Goal: Task Accomplishment & Management: Complete application form

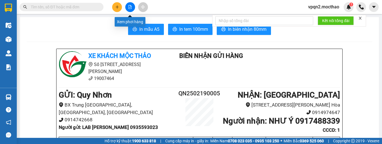
drag, startPoint x: 129, startPoint y: 6, endPoint x: 103, endPoint y: 12, distance: 27.1
click at [129, 6] on icon "file-add" at bounding box center [130, 7] width 4 height 4
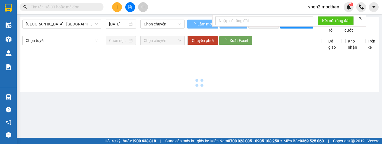
type input "[DATE]"
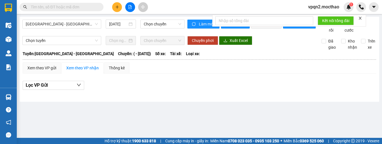
click at [78, 22] on span "[GEOGRAPHIC_DATA] - [GEOGRAPHIC_DATA]" at bounding box center [62, 24] width 72 height 8
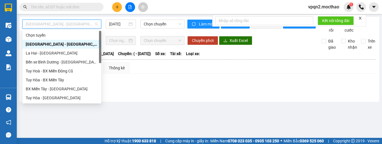
scroll to position [28, 0]
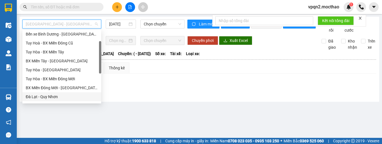
drag, startPoint x: 43, startPoint y: 96, endPoint x: 129, endPoint y: 46, distance: 99.5
click at [46, 94] on div "Đà Lạt - Quy Nhơn" at bounding box center [62, 97] width 72 height 6
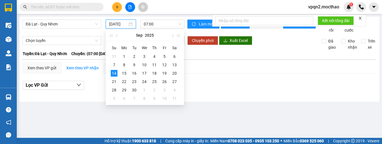
click at [121, 24] on input "[DATE]" at bounding box center [118, 24] width 18 height 6
drag, startPoint x: 175, startPoint y: 66, endPoint x: 151, endPoint y: 29, distance: 44.3
click at [175, 65] on div "13" at bounding box center [174, 65] width 7 height 7
type input "[DATE]"
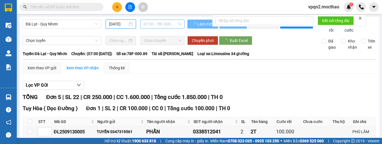
click at [154, 26] on span "07:00 - 78F-000.89" at bounding box center [162, 24] width 37 height 8
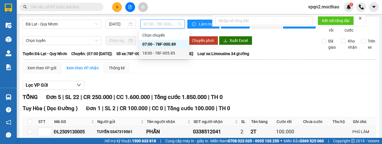
click at [155, 53] on div "18:00 - 78F-005.85" at bounding box center [164, 53] width 44 height 6
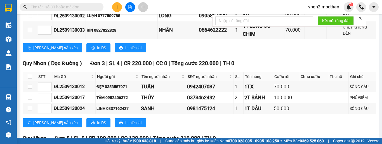
scroll to position [391, 0]
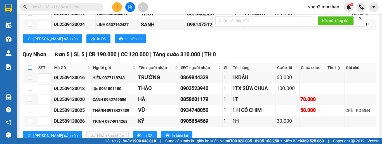
click at [29, 70] on input "checkbox" at bounding box center [30, 67] width 4 height 4
checkbox input "true"
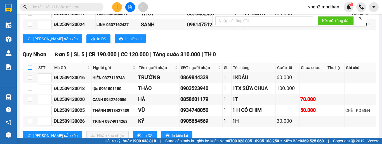
checkbox input "true"
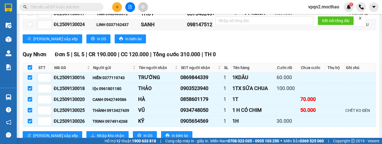
scroll to position [419, 0]
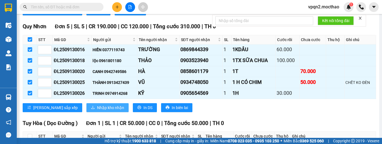
click at [97, 111] on span "Nhập kho nhận" at bounding box center [110, 108] width 27 height 6
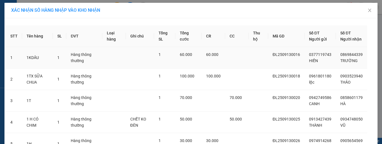
scroll to position [58, 0]
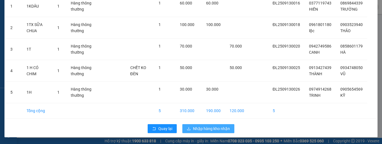
click at [199, 128] on span "Nhập hàng kho nhận" at bounding box center [211, 129] width 37 height 6
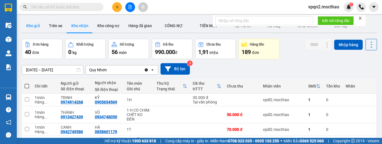
click at [30, 25] on button "Kho gửi" at bounding box center [33, 25] width 23 height 13
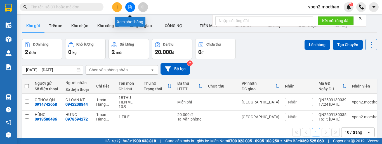
click at [130, 6] on icon "file-add" at bounding box center [130, 7] width 3 height 4
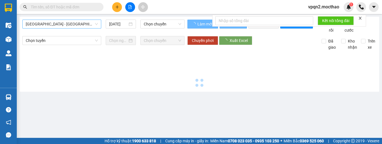
type input "[DATE]"
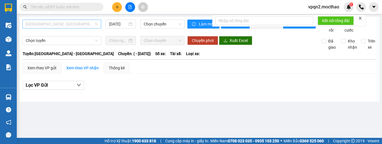
click at [62, 24] on span "[GEOGRAPHIC_DATA] - [GEOGRAPHIC_DATA]" at bounding box center [62, 24] width 72 height 8
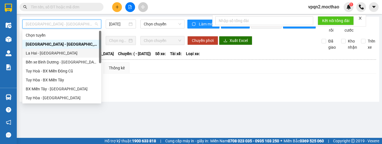
scroll to position [56, 0]
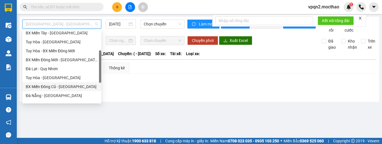
click at [53, 87] on div "BX Miền Đông Cũ - [GEOGRAPHIC_DATA]" at bounding box center [62, 87] width 72 height 6
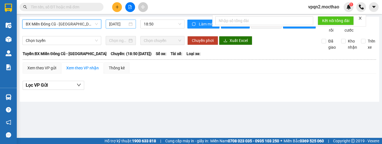
click at [115, 24] on input "[DATE]" at bounding box center [118, 24] width 18 height 6
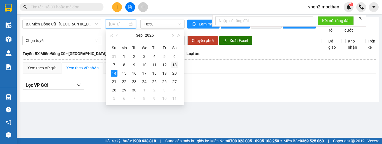
click at [174, 64] on div "13" at bounding box center [174, 65] width 7 height 7
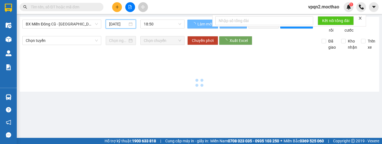
type input "[DATE]"
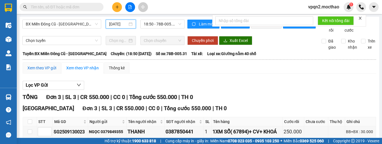
click at [40, 71] on div "Xem theo VP gửi" at bounding box center [41, 68] width 29 height 6
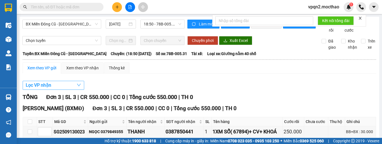
click at [43, 89] on span "Lọc VP nhận" at bounding box center [38, 85] width 25 height 7
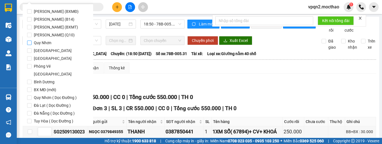
click at [41, 44] on span "Quy Nhơn" at bounding box center [43, 43] width 22 height 8
click at [32, 44] on input "Quy Nhơn" at bounding box center [29, 43] width 4 height 4
checkbox input "true"
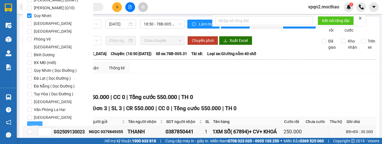
drag, startPoint x: 33, startPoint y: 119, endPoint x: 44, endPoint y: 114, distance: 12.1
click at [34, 123] on span "Lọc" at bounding box center [35, 126] width 6 height 6
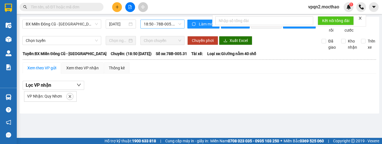
click at [160, 27] on span "18:50 - 78B-005.31" at bounding box center [162, 24] width 37 height 8
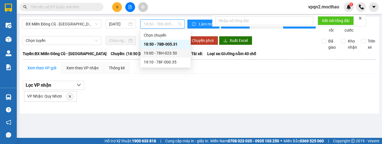
click at [159, 52] on div "19:00 - 78H-023.50" at bounding box center [166, 53] width 44 height 6
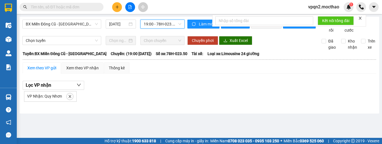
click at [160, 22] on span "19:00 - 78H-023.50" at bounding box center [162, 24] width 37 height 8
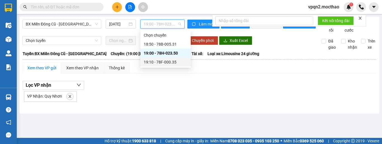
click at [163, 62] on div "19:10 - 78F-000.35" at bounding box center [166, 62] width 44 height 6
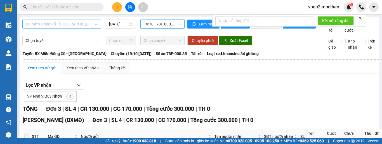
click at [43, 24] on span "BX Miền Đông Cũ - [GEOGRAPHIC_DATA]" at bounding box center [62, 24] width 72 height 8
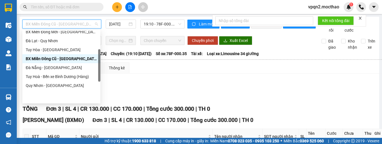
scroll to position [28, 0]
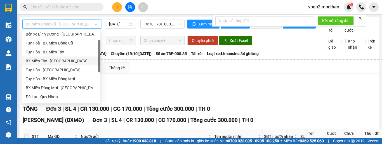
click at [51, 61] on div "BX Miền Tây - [GEOGRAPHIC_DATA]" at bounding box center [61, 61] width 71 height 6
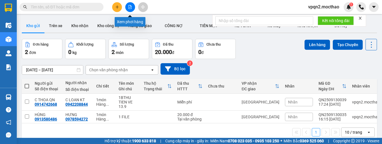
click at [127, 10] on button at bounding box center [130, 7] width 10 height 10
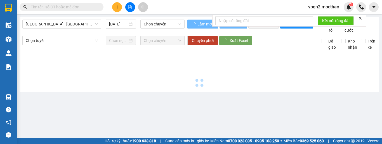
type input "[DATE]"
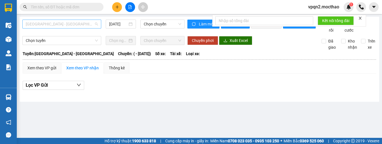
click at [72, 22] on span "[GEOGRAPHIC_DATA] - [GEOGRAPHIC_DATA]" at bounding box center [62, 24] width 72 height 8
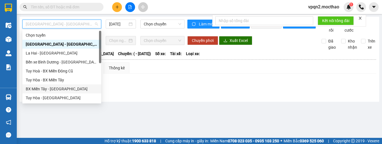
click at [48, 88] on div "BX Miền Tây - [GEOGRAPHIC_DATA]" at bounding box center [62, 89] width 72 height 6
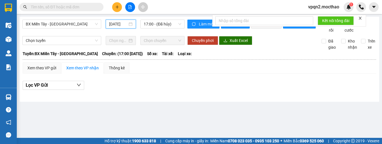
click at [114, 24] on input "[DATE]" at bounding box center [118, 24] width 18 height 6
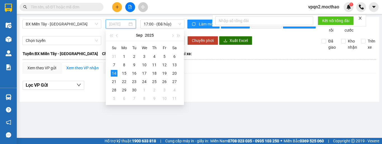
drag, startPoint x: 173, startPoint y: 65, endPoint x: 166, endPoint y: 39, distance: 26.2
click at [173, 65] on div "13" at bounding box center [174, 65] width 7 height 7
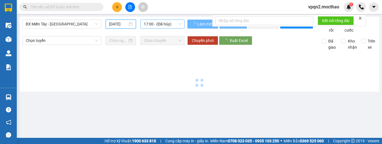
type input "[DATE]"
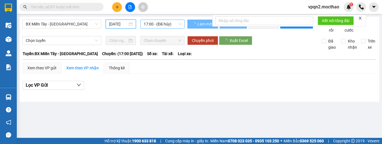
click at [163, 24] on span "17:00 - (Đã hủy)" at bounding box center [162, 24] width 37 height 8
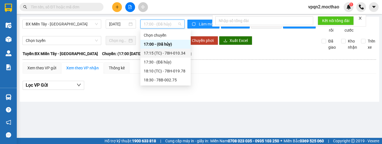
click at [162, 51] on div "17:15 (TC) - 78H-010.34" at bounding box center [166, 53] width 44 height 6
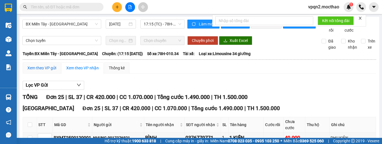
click at [48, 71] on div "Xem theo VP gửi" at bounding box center [41, 68] width 29 height 6
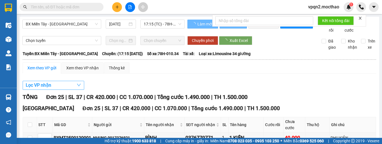
click at [46, 89] on span "Lọc VP nhận" at bounding box center [38, 85] width 25 height 7
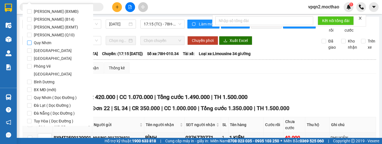
click at [46, 41] on span "Quy Nhơn" at bounding box center [43, 43] width 22 height 8
click at [32, 41] on input "Quy Nhơn" at bounding box center [29, 43] width 4 height 4
checkbox input "true"
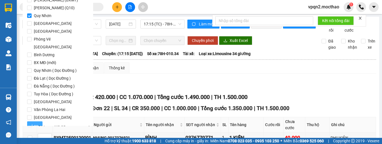
click at [36, 123] on span "Lọc" at bounding box center [35, 126] width 6 height 6
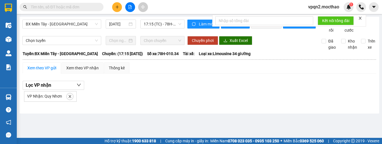
click at [361, 16] on div at bounding box center [360, 18] width 4 height 4
click at [361, 18] on icon "close" at bounding box center [360, 18] width 3 height 3
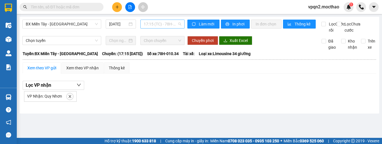
click at [169, 24] on span "17:15 (TC) - 78H-010.34" at bounding box center [162, 24] width 37 height 8
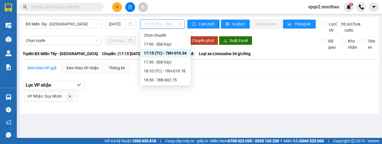
click at [164, 54] on div "17:15 (TC) - 78H-010.34" at bounding box center [166, 53] width 44 height 6
click at [167, 25] on span "17:15 (TC) - 78H-010.34" at bounding box center [162, 24] width 37 height 8
click at [165, 71] on div "18:10 (TC) - 78H-019.78" at bounding box center [166, 71] width 44 height 6
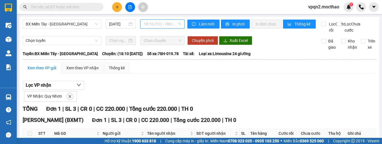
click at [167, 25] on span "18:10 (TC) - 78H-019.78" at bounding box center [162, 24] width 37 height 8
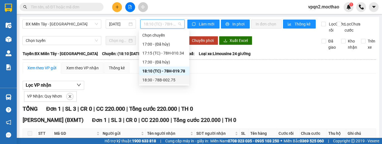
click at [166, 79] on div "18:30 - 78B-002.75" at bounding box center [164, 80] width 44 height 6
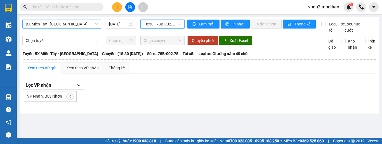
click at [83, 21] on span "BX Miền Tây - [GEOGRAPHIC_DATA]" at bounding box center [62, 24] width 72 height 8
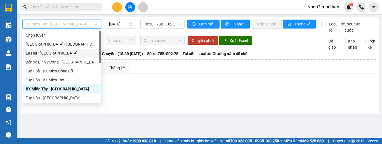
scroll to position [28, 0]
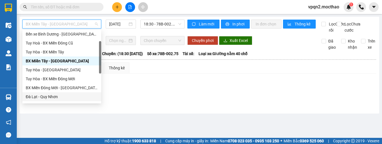
drag, startPoint x: 50, startPoint y: 97, endPoint x: 58, endPoint y: 93, distance: 8.9
click at [51, 97] on div "Đà Lạt - Quy Nhơn" at bounding box center [62, 97] width 72 height 6
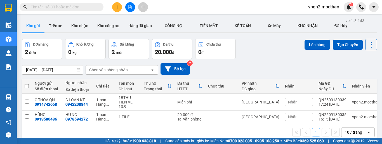
click at [129, 5] on icon "file-add" at bounding box center [130, 7] width 3 height 4
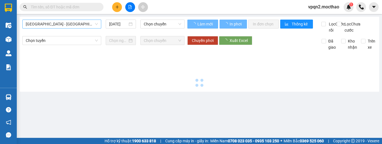
type input "[DATE]"
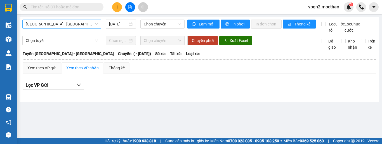
click at [62, 25] on span "[GEOGRAPHIC_DATA] - [GEOGRAPHIC_DATA]" at bounding box center [62, 24] width 72 height 8
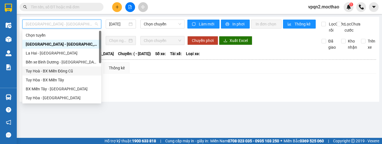
scroll to position [28, 0]
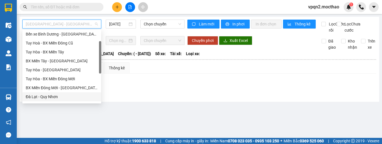
drag, startPoint x: 45, startPoint y: 95, endPoint x: 111, endPoint y: 43, distance: 84.0
click at [45, 95] on div "Đà Lạt - Quy Nhơn" at bounding box center [62, 97] width 72 height 6
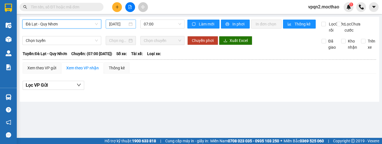
click at [116, 21] on input "[DATE]" at bounding box center [118, 24] width 18 height 6
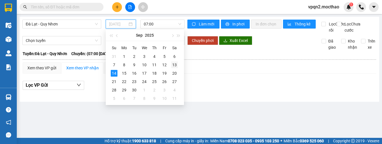
drag, startPoint x: 173, startPoint y: 64, endPoint x: 154, endPoint y: 32, distance: 37.2
click at [173, 64] on div "13" at bounding box center [174, 65] width 7 height 7
type input "[DATE]"
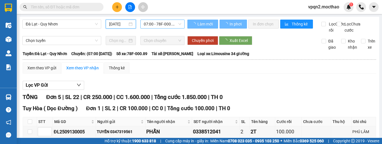
click at [154, 26] on span "07:00 - 78F-000.89" at bounding box center [162, 24] width 37 height 8
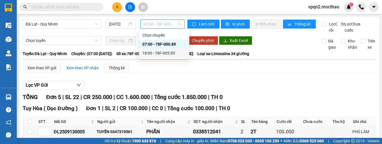
click at [155, 52] on div "18:00 - 78F-005.85" at bounding box center [164, 53] width 44 height 6
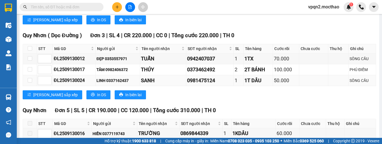
scroll to position [391, 0]
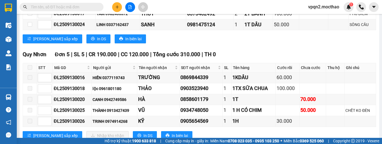
click at [31, 70] on span at bounding box center [30, 67] width 4 height 4
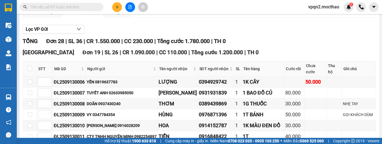
scroll to position [0, 0]
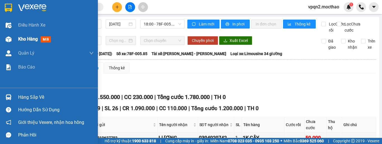
click at [15, 37] on div "Kho hàng mới" at bounding box center [49, 39] width 98 height 14
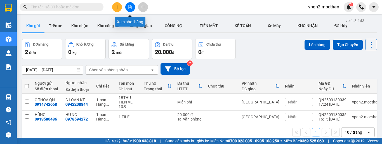
click at [126, 8] on button at bounding box center [130, 7] width 10 height 10
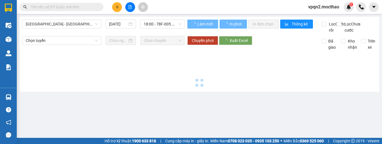
type input "[DATE]"
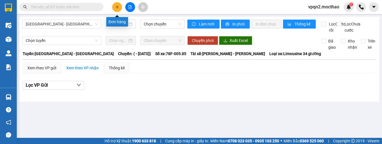
click at [118, 8] on icon "plus" at bounding box center [117, 7] width 4 height 4
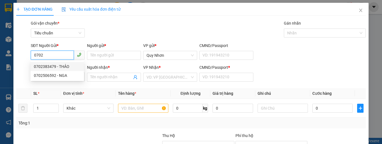
click at [55, 65] on div "0702383479 - THẢO" at bounding box center [57, 66] width 47 height 6
type input "0702383479"
type input "THẢO"
type input "0867400631"
type input "ĐẠT"
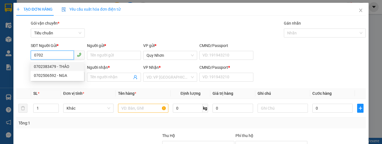
type input "A"
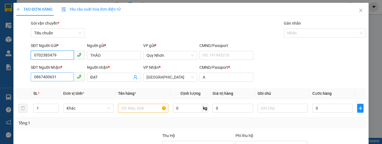
type input "0702383479"
drag, startPoint x: 64, startPoint y: 78, endPoint x: 13, endPoint y: 86, distance: 51.8
click at [13, 86] on div "TẠO ĐƠN HÀNG Yêu cầu xuất hóa đơn điện tử Transit Pickup Surcharge Ids Transit …" at bounding box center [190, 101] width 355 height 197
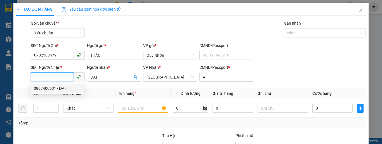
type input "50.000"
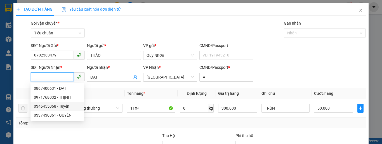
click at [47, 108] on div "0346455068 - Tuyên" at bounding box center [57, 106] width 47 height 6
type input "0346455068"
type input "Tuyên"
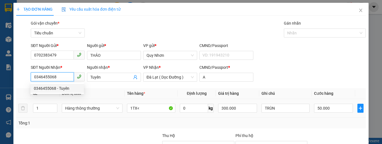
type input "80.000"
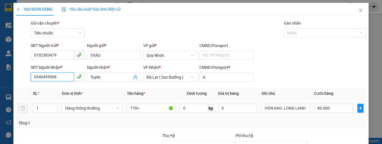
scroll to position [63, 0]
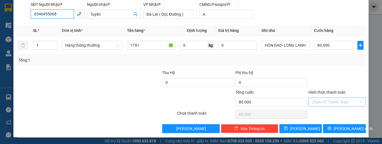
type input "0346455068"
click at [331, 103] on input "Hình thức thanh toán" at bounding box center [335, 102] width 47 height 8
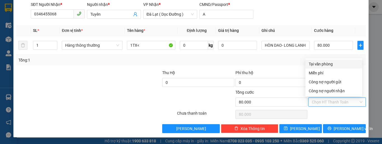
click at [325, 64] on div "Tại văn phòng" at bounding box center [334, 64] width 50 height 6
type input "0"
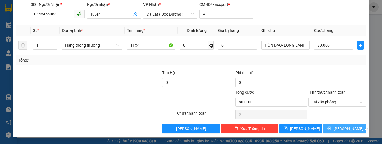
click at [337, 129] on span "[PERSON_NAME] và In" at bounding box center [353, 129] width 39 height 6
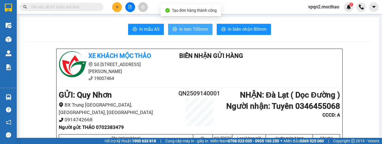
click at [194, 28] on span "In tem 100mm" at bounding box center [193, 29] width 29 height 7
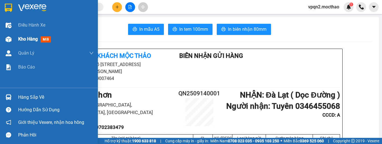
click at [25, 40] on span "Kho hàng" at bounding box center [28, 38] width 20 height 5
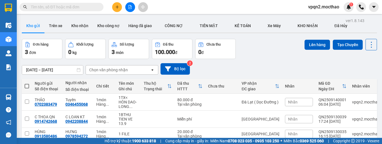
click at [27, 84] on span at bounding box center [27, 86] width 4 height 4
click at [27, 83] on input "checkbox" at bounding box center [27, 83] width 0 height 0
checkbox input "true"
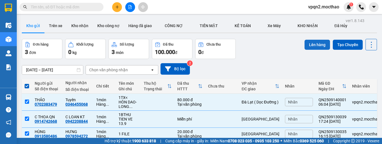
click at [317, 44] on button "Lên hàng" at bounding box center [316, 45] width 25 height 10
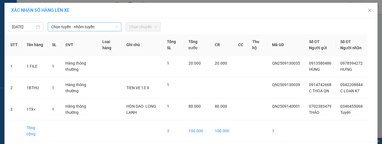
click at [74, 27] on span "Chọn tuyến - nhóm tuyến" at bounding box center [84, 27] width 67 height 8
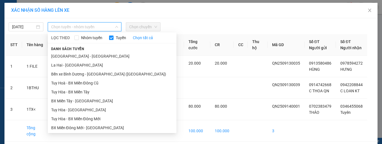
scroll to position [56, 0]
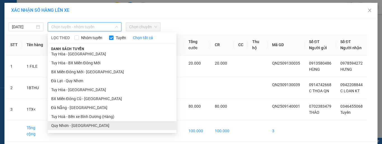
click at [74, 124] on li "Quy Nhơn - [GEOGRAPHIC_DATA]" at bounding box center [112, 125] width 129 height 9
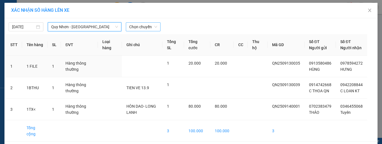
click at [145, 24] on span "Chọn chuyến" at bounding box center [143, 27] width 28 height 8
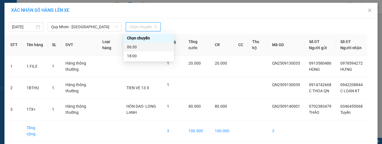
click at [133, 48] on div "06:30" at bounding box center [149, 47] width 44 height 6
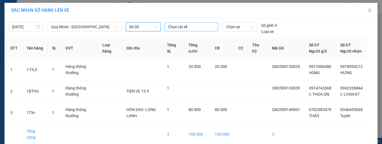
click at [173, 29] on div at bounding box center [191, 26] width 51 height 7
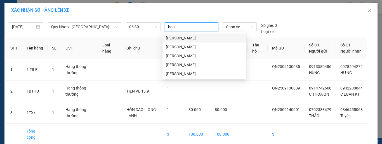
type input "hoan"
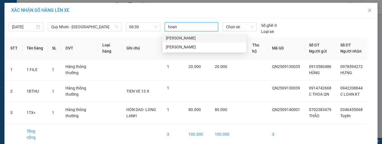
click at [179, 38] on div "[PERSON_NAME]" at bounding box center [204, 38] width 77 height 6
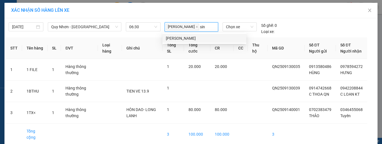
type input "sinh"
click at [179, 38] on div "[PERSON_NAME]" at bounding box center [204, 38] width 77 height 6
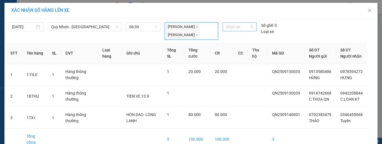
click at [238, 27] on span "Chọn xe" at bounding box center [239, 27] width 27 height 8
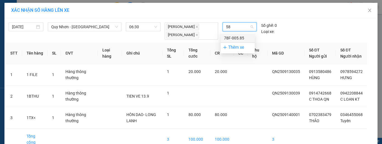
type input "585"
click at [227, 38] on div "78F-005.85" at bounding box center [237, 38] width 27 height 6
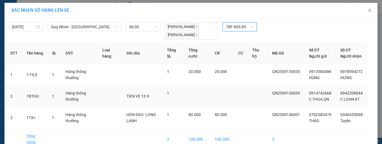
scroll to position [38, 0]
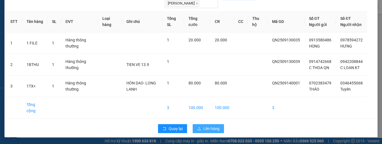
click at [205, 128] on span "Lên hàng" at bounding box center [211, 129] width 16 height 6
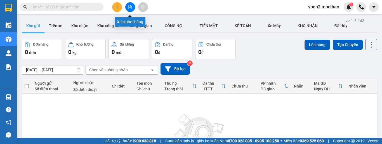
click at [129, 4] on button at bounding box center [130, 7] width 10 height 10
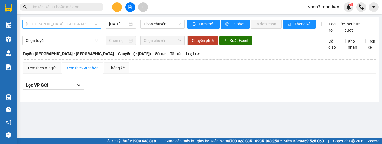
click at [70, 25] on span "[GEOGRAPHIC_DATA] - [GEOGRAPHIC_DATA]" at bounding box center [62, 24] width 72 height 8
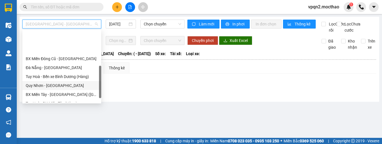
scroll to position [112, 0]
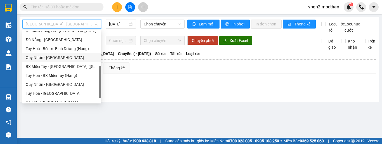
click at [48, 84] on div "Quy Nhơn - [GEOGRAPHIC_DATA]" at bounding box center [62, 84] width 72 height 6
type input "[DATE]"
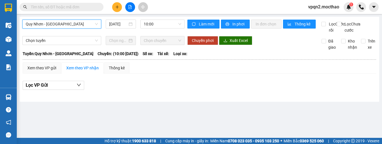
click at [56, 24] on span "Quy Nhơn - [GEOGRAPHIC_DATA]" at bounding box center [62, 24] width 72 height 8
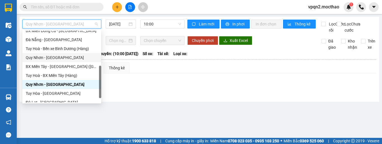
click at [53, 61] on div "Quy Nhơn - [GEOGRAPHIC_DATA]" at bounding box center [61, 57] width 79 height 9
type input "[DATE]"
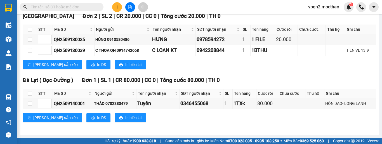
scroll to position [42, 0]
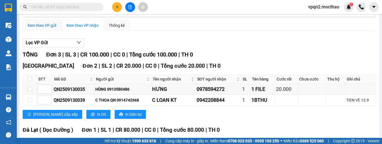
click at [51, 29] on div "Xem theo VP gửi" at bounding box center [41, 25] width 29 height 6
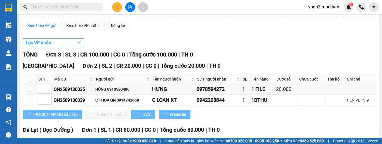
click at [50, 46] on span "Lọc VP nhận" at bounding box center [38, 42] width 25 height 7
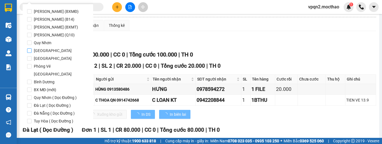
click at [44, 51] on span "[GEOGRAPHIC_DATA]" at bounding box center [53, 51] width 42 height 8
click at [32, 51] on input "[GEOGRAPHIC_DATA]" at bounding box center [29, 50] width 4 height 4
checkbox input "true"
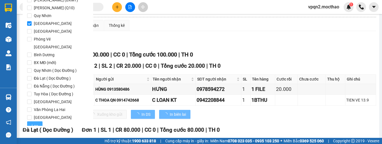
click at [34, 123] on span "Lọc" at bounding box center [35, 126] width 6 height 6
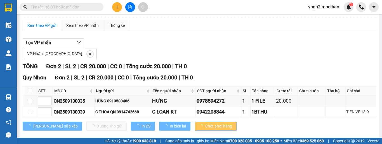
scroll to position [0, 0]
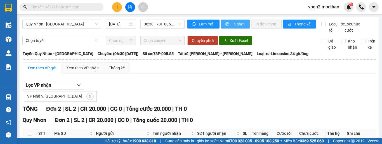
click at [236, 24] on span "In phơi" at bounding box center [238, 24] width 13 height 6
click at [88, 98] on icon "close" at bounding box center [90, 96] width 4 height 4
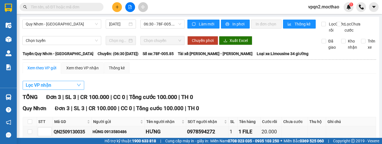
click at [50, 89] on span "Lọc VP nhận" at bounding box center [38, 85] width 25 height 7
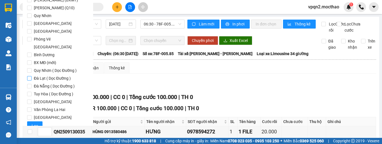
click at [45, 74] on span "Đà Lạt ( Dọc Đường )" at bounding box center [52, 78] width 41 height 8
click at [32, 76] on input "Đà Lạt ( Dọc Đường )" at bounding box center [29, 78] width 4 height 4
checkbox input "true"
click at [35, 123] on span "Lọc" at bounding box center [35, 126] width 6 height 6
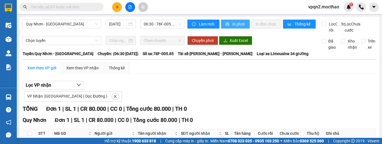
click at [232, 23] on span "In phơi" at bounding box center [238, 24] width 13 height 6
